Goal: Transaction & Acquisition: Purchase product/service

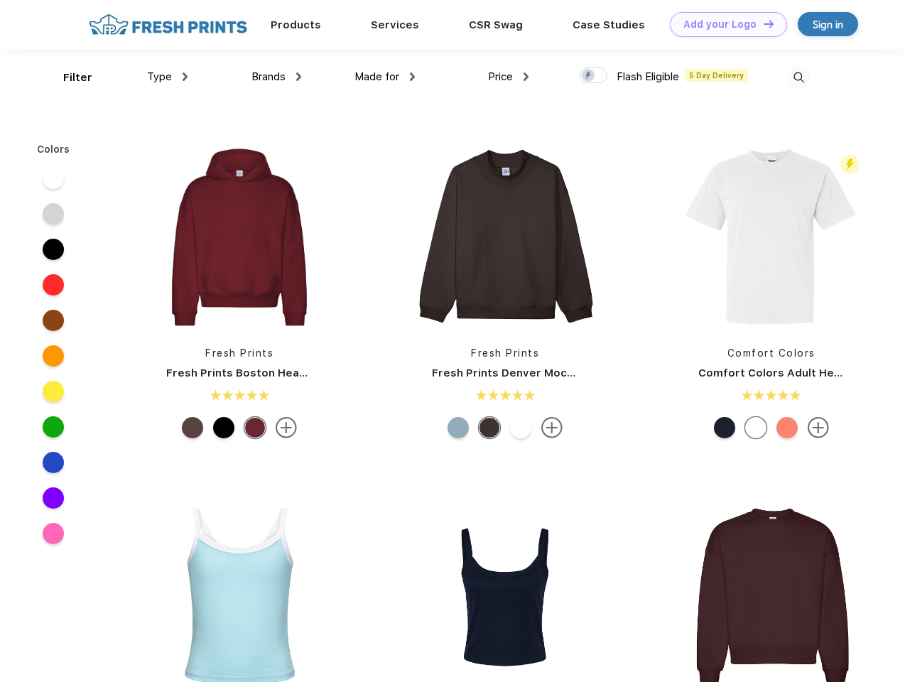
click at [723, 24] on link "Add your Logo Design Tool" at bounding box center [728, 24] width 117 height 25
click at [0, 0] on div "Design Tool" at bounding box center [0, 0] width 0 height 0
click at [762, 23] on link "Add your Logo Design Tool" at bounding box center [728, 24] width 117 height 25
click at [68, 77] on div "Filter" at bounding box center [77, 78] width 29 height 16
click at [168, 77] on span "Type" at bounding box center [159, 76] width 25 height 13
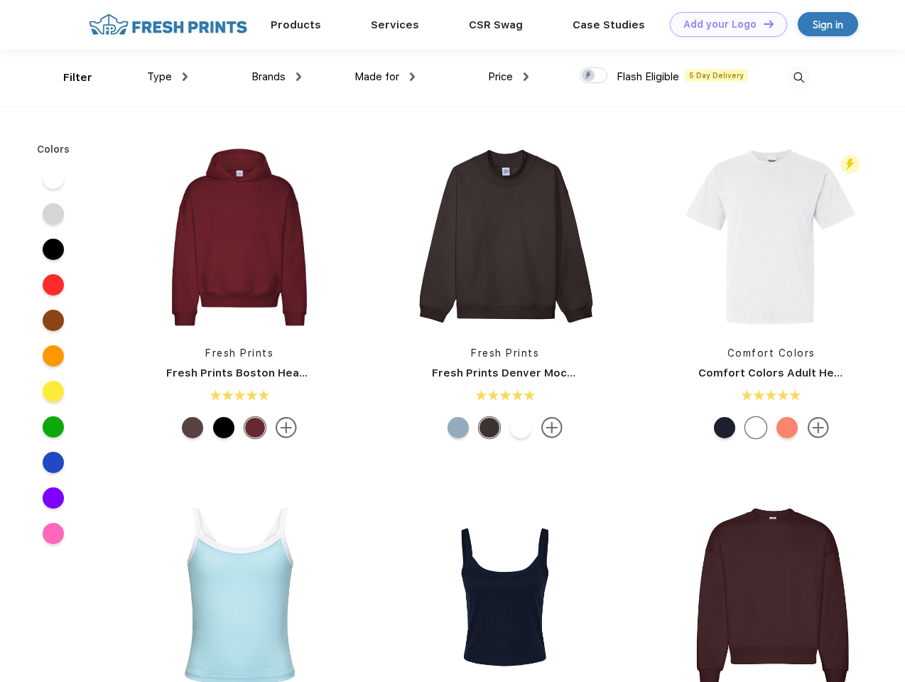
click at [276, 77] on span "Brands" at bounding box center [268, 76] width 34 height 13
click at [385, 77] on span "Made for" at bounding box center [376, 76] width 45 height 13
click at [508, 77] on span "Price" at bounding box center [500, 76] width 25 height 13
click at [594, 76] on div at bounding box center [593, 75] width 28 height 16
click at [589, 76] on input "checkbox" at bounding box center [583, 71] width 9 height 9
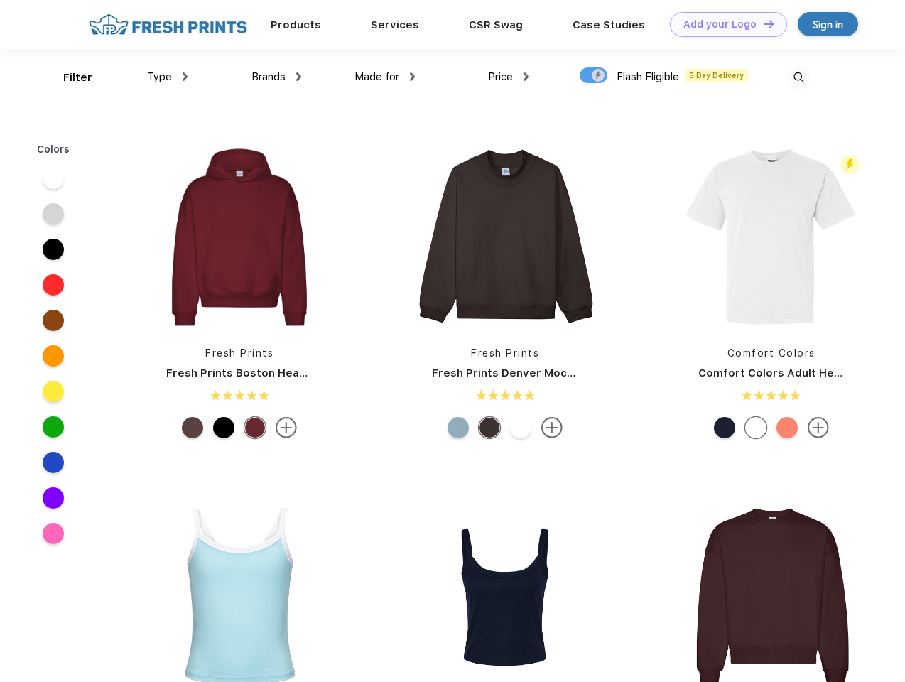
click at [798, 77] on img at bounding box center [798, 77] width 23 height 23
